Goal: Obtain resource: Obtain resource

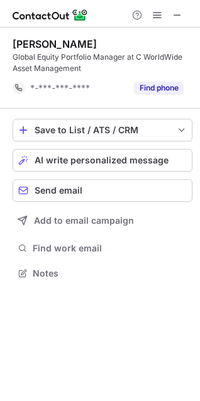
scroll to position [265, 200]
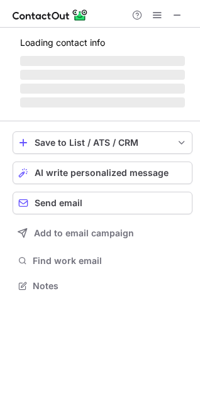
scroll to position [305, 200]
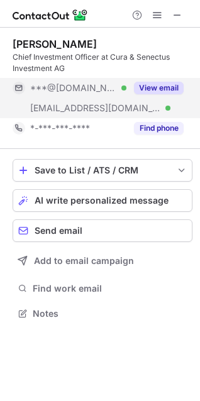
click at [158, 82] on button "View email" at bounding box center [159, 88] width 50 height 13
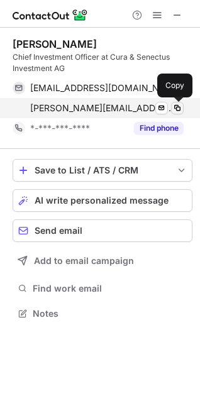
click at [179, 110] on span at bounding box center [177, 108] width 10 height 10
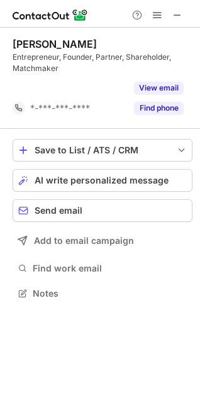
scroll to position [265, 200]
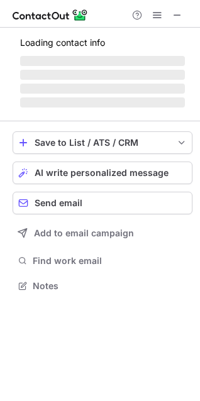
scroll to position [305, 200]
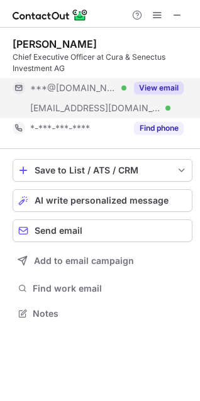
click at [162, 84] on button "View email" at bounding box center [159, 88] width 50 height 13
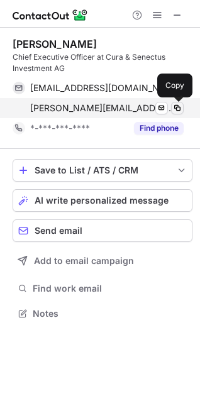
click at [180, 106] on span at bounding box center [177, 108] width 10 height 10
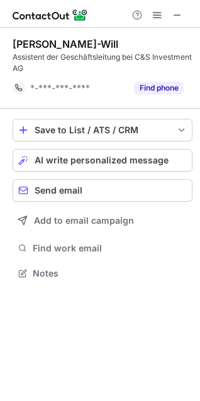
scroll to position [265, 200]
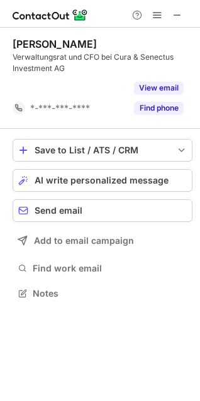
scroll to position [265, 200]
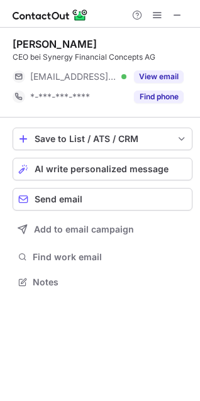
scroll to position [274, 200]
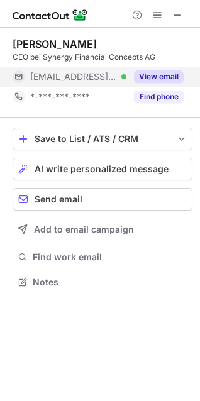
click at [153, 78] on button "View email" at bounding box center [159, 76] width 50 height 13
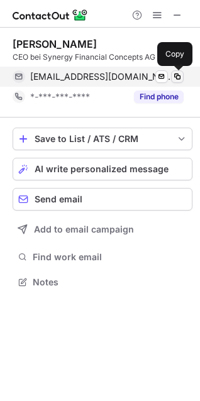
click at [174, 79] on span at bounding box center [177, 77] width 10 height 10
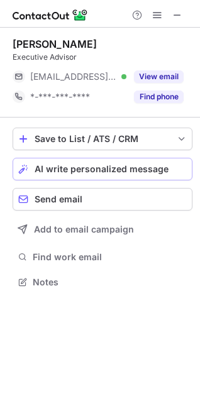
scroll to position [274, 200]
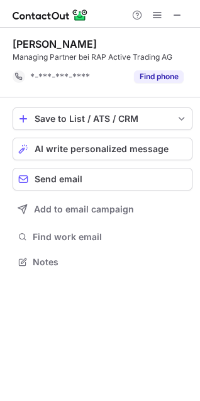
scroll to position [253, 200]
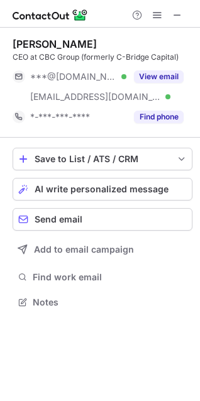
scroll to position [294, 200]
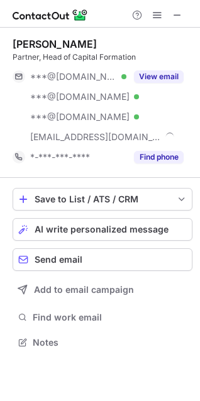
scroll to position [334, 200]
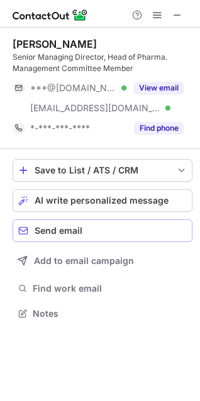
scroll to position [305, 200]
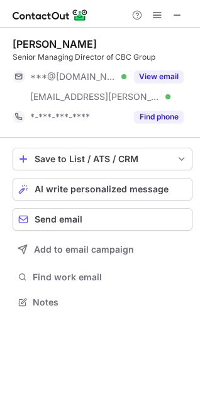
scroll to position [294, 200]
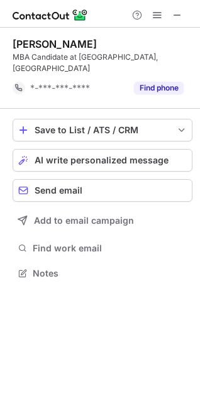
scroll to position [265, 200]
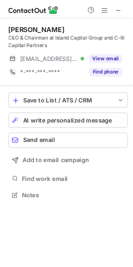
scroll to position [285, 200]
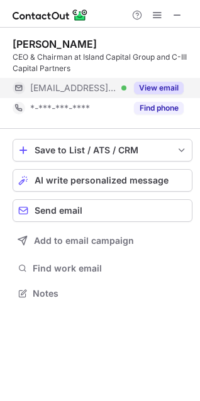
click at [159, 93] on button "View email" at bounding box center [159, 88] width 50 height 13
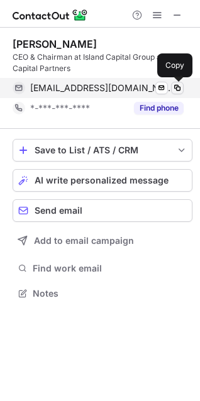
click at [178, 85] on span at bounding box center [177, 88] width 10 height 10
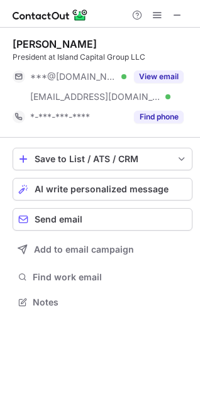
scroll to position [294, 200]
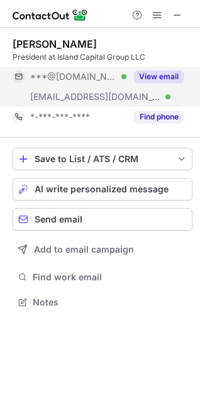
click at [148, 74] on button "View email" at bounding box center [159, 76] width 50 height 13
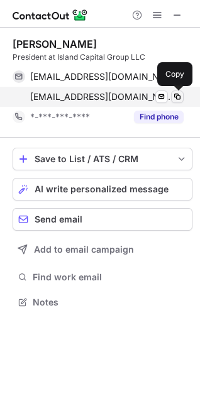
click at [179, 94] on span at bounding box center [177, 97] width 10 height 10
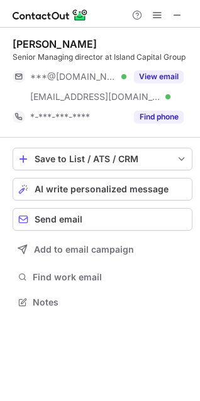
scroll to position [294, 200]
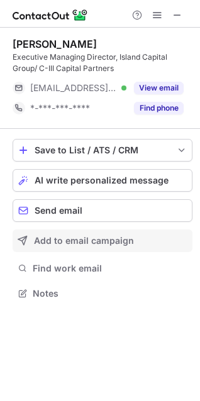
scroll to position [285, 200]
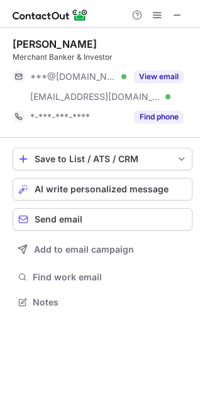
scroll to position [294, 200]
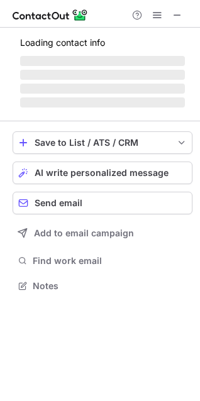
scroll to position [305, 200]
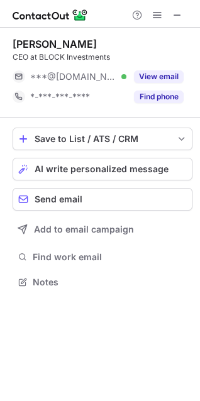
scroll to position [274, 200]
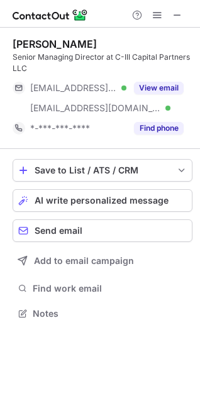
scroll to position [305, 200]
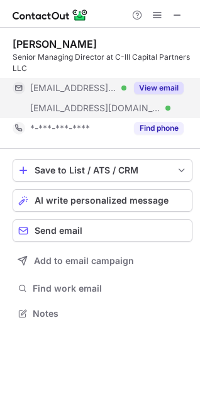
click at [164, 82] on button "View email" at bounding box center [159, 88] width 50 height 13
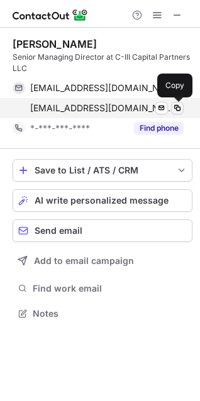
click at [176, 106] on span at bounding box center [177, 108] width 10 height 10
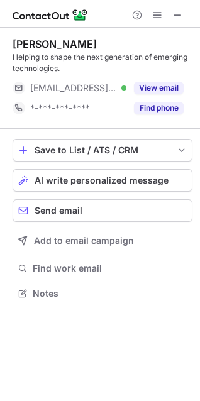
scroll to position [285, 200]
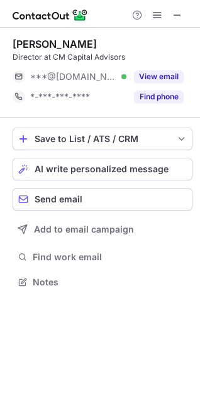
scroll to position [274, 200]
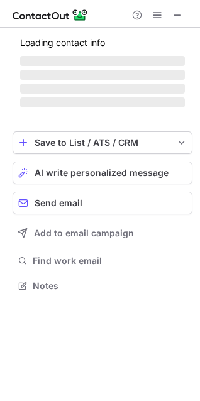
scroll to position [294, 200]
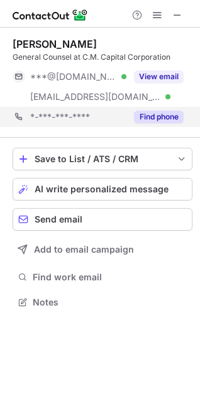
scroll to position [294, 200]
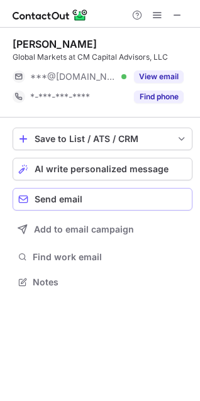
scroll to position [274, 200]
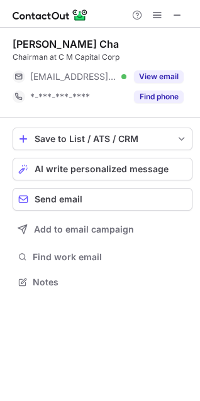
scroll to position [274, 200]
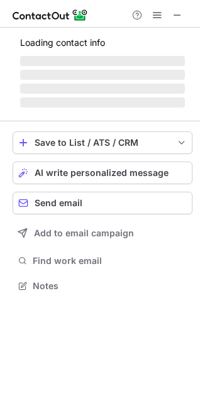
scroll to position [294, 200]
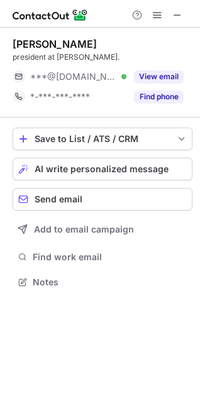
scroll to position [274, 200]
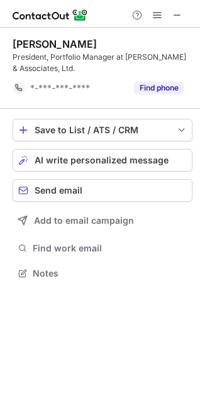
scroll to position [265, 200]
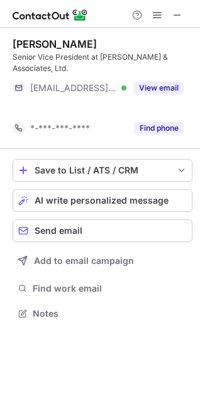
scroll to position [285, 200]
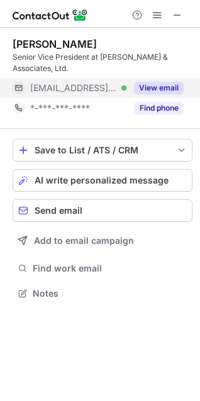
click at [172, 84] on button "View email" at bounding box center [159, 88] width 50 height 13
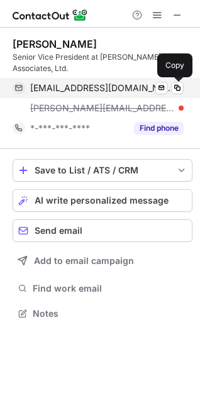
scroll to position [305, 200]
click at [179, 86] on span at bounding box center [177, 88] width 10 height 10
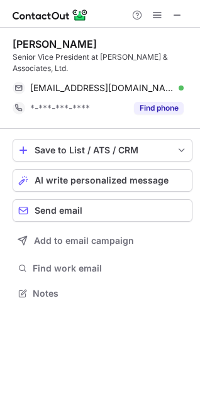
scroll to position [285, 200]
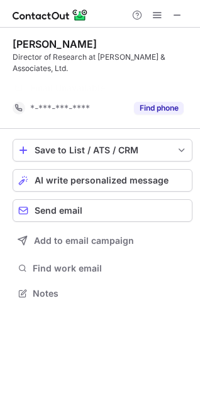
scroll to position [265, 200]
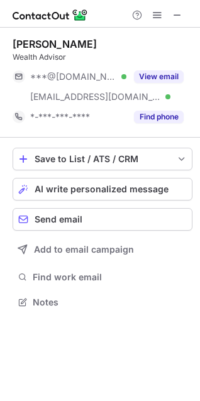
scroll to position [294, 200]
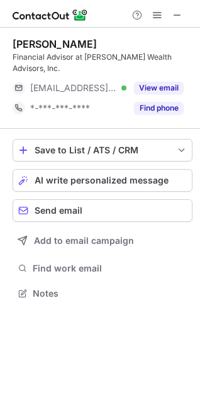
scroll to position [285, 200]
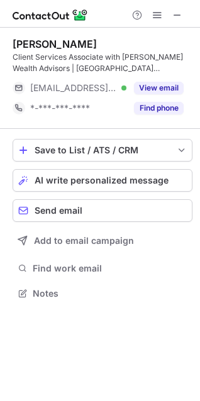
scroll to position [285, 200]
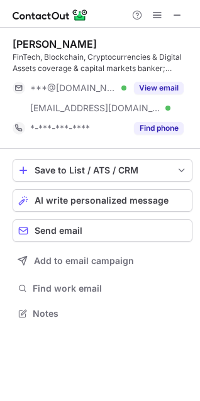
scroll to position [305, 200]
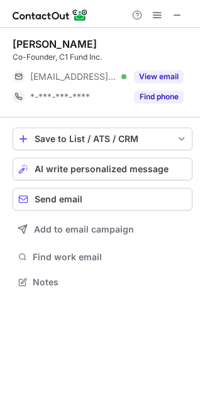
scroll to position [274, 200]
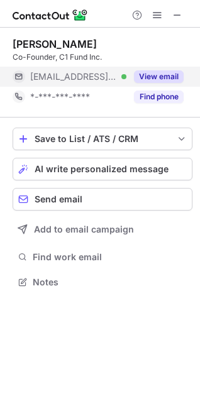
click at [156, 72] on button "View email" at bounding box center [159, 76] width 50 height 13
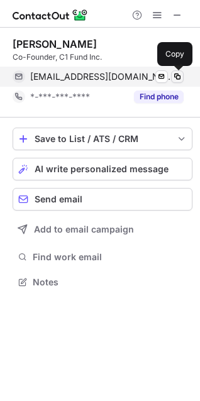
click at [174, 77] on span at bounding box center [177, 77] width 10 height 10
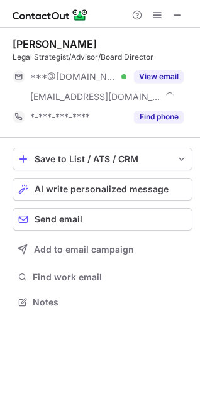
scroll to position [294, 200]
drag, startPoint x: 196, startPoint y: 90, endPoint x: 192, endPoint y: 221, distance: 131.5
click at [192, 221] on button "Send email" at bounding box center [103, 219] width 180 height 23
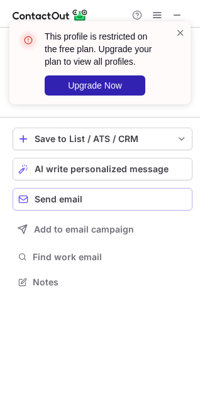
scroll to position [274, 200]
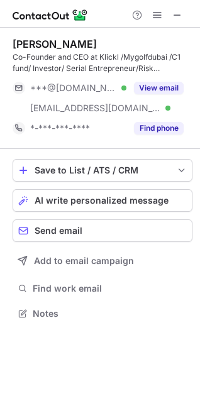
scroll to position [305, 200]
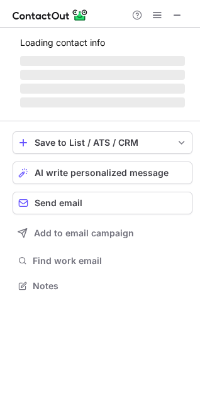
scroll to position [285, 200]
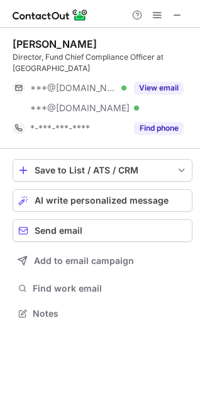
scroll to position [305, 200]
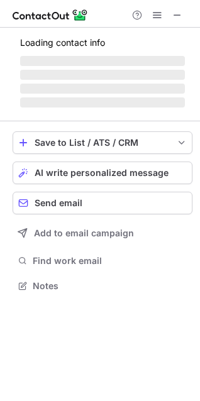
scroll to position [305, 200]
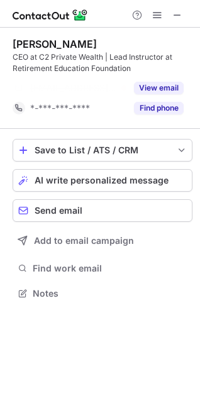
scroll to position [265, 200]
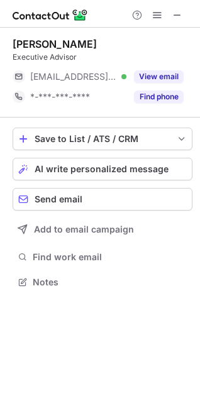
scroll to position [274, 200]
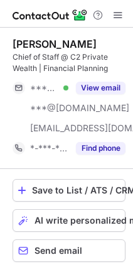
scroll to position [325, 125]
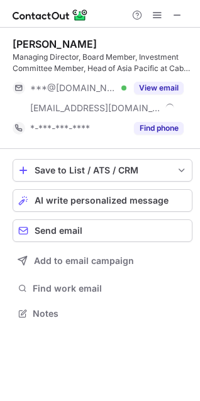
scroll to position [305, 200]
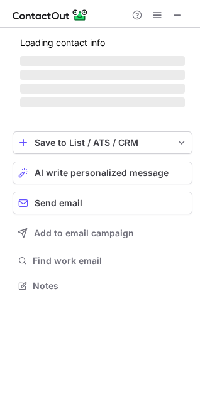
scroll to position [314, 200]
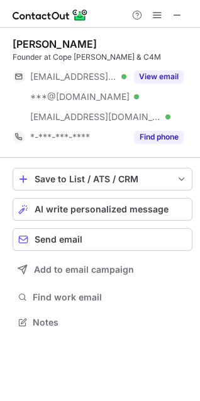
scroll to position [314, 200]
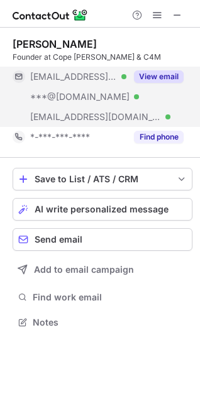
click at [169, 72] on button "View email" at bounding box center [159, 76] width 50 height 13
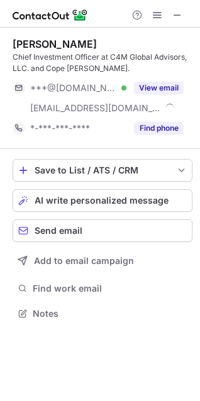
scroll to position [305, 200]
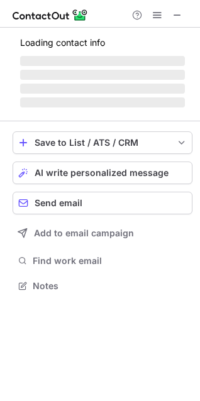
scroll to position [277, 200]
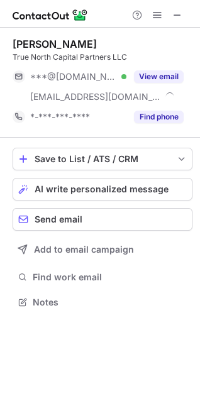
scroll to position [294, 200]
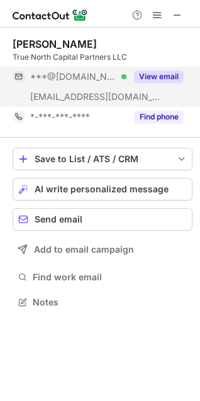
click at [176, 69] on div "View email" at bounding box center [154, 77] width 57 height 20
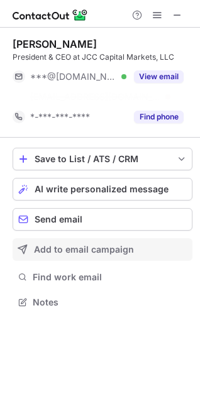
scroll to position [274, 200]
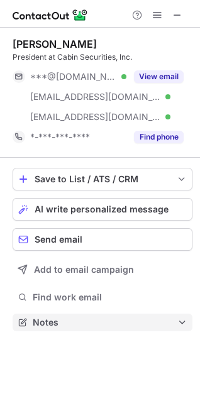
scroll to position [314, 200]
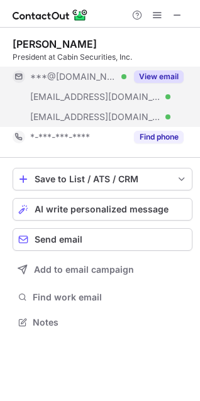
click at [155, 71] on button "View email" at bounding box center [159, 76] width 50 height 13
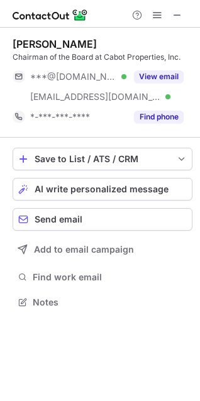
scroll to position [294, 200]
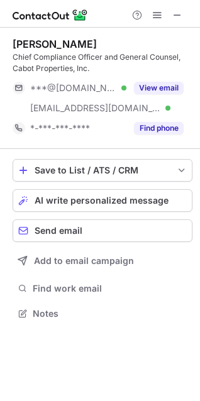
scroll to position [305, 200]
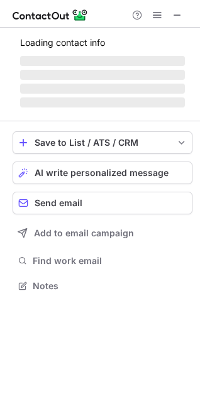
scroll to position [274, 200]
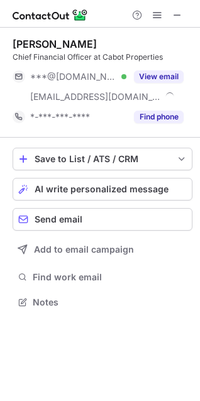
scroll to position [294, 200]
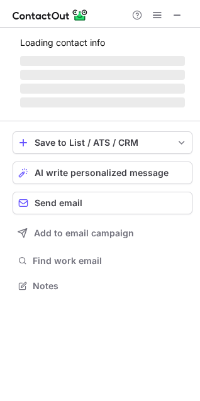
scroll to position [305, 200]
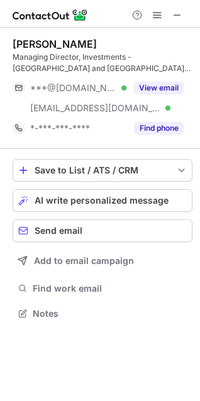
scroll to position [305, 200]
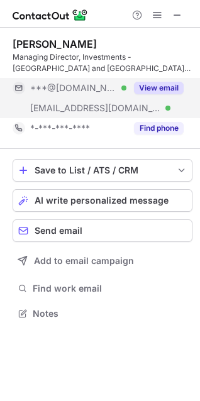
click at [163, 90] on button "View email" at bounding box center [159, 88] width 50 height 13
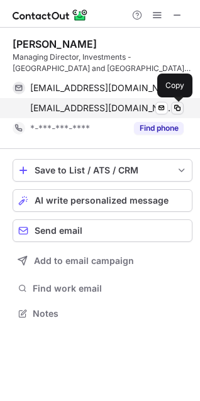
click at [172, 109] on span at bounding box center [177, 108] width 10 height 10
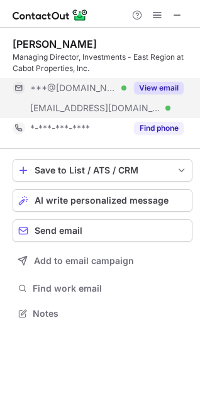
click at [164, 92] on button "View email" at bounding box center [159, 88] width 50 height 13
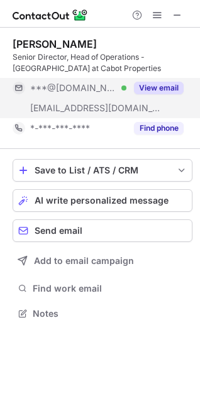
click at [155, 80] on div "View email" at bounding box center [154, 88] width 57 height 20
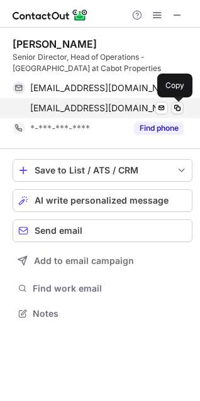
click at [174, 111] on span at bounding box center [177, 108] width 10 height 10
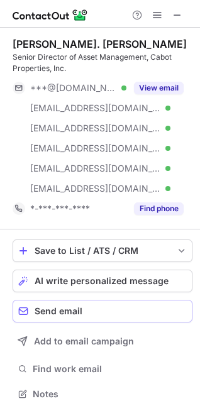
scroll to position [386, 191]
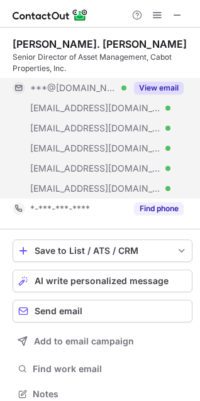
click at [152, 82] on button "View email" at bounding box center [159, 88] width 50 height 13
